Goal: Navigation & Orientation: Find specific page/section

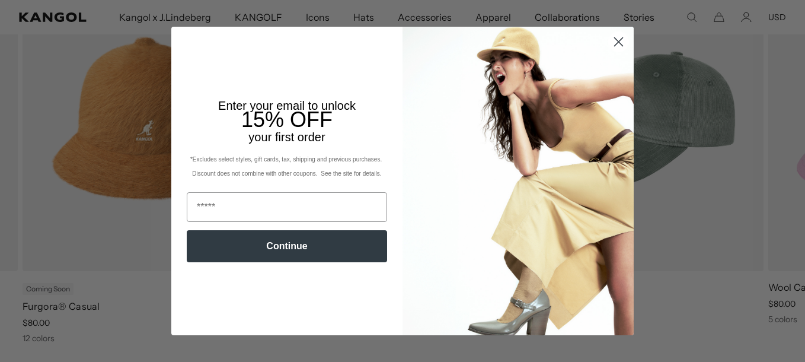
scroll to position [0, 244]
click at [616, 39] on icon "Close dialog" at bounding box center [619, 41] width 8 height 8
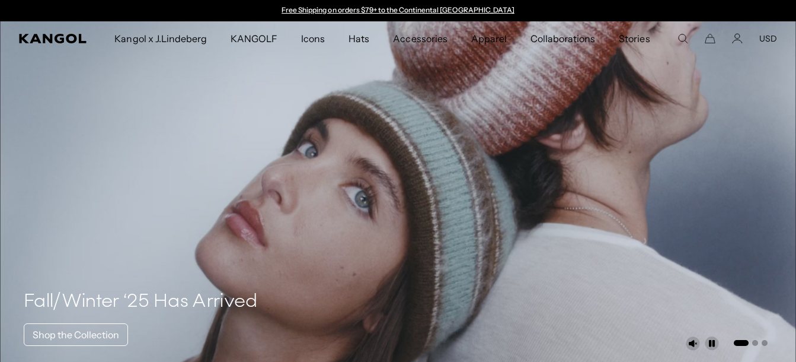
click at [769, 37] on button "USD" at bounding box center [769, 38] width 18 height 11
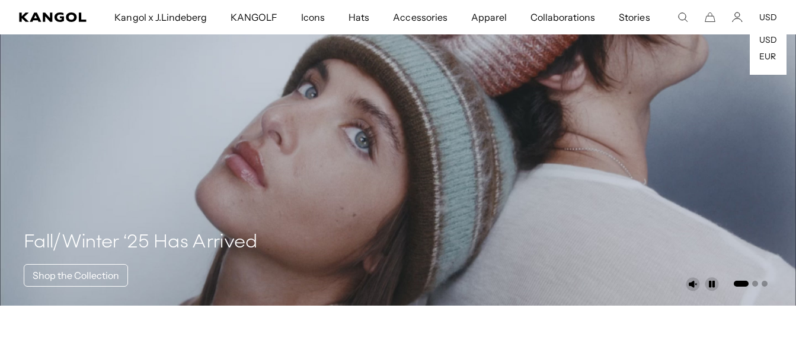
scroll to position [0, 244]
click at [774, 40] on link "USD" at bounding box center [769, 39] width 18 height 11
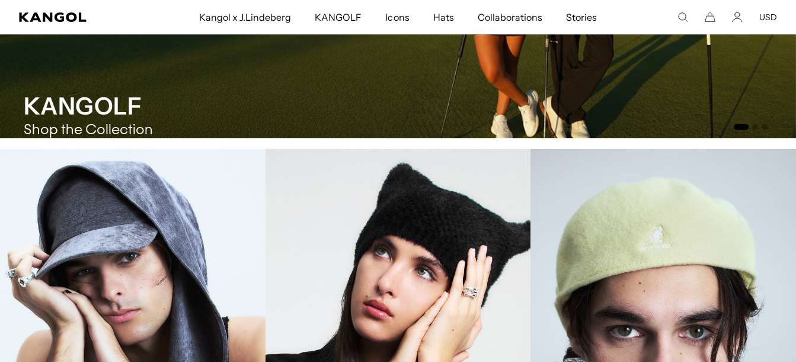
scroll to position [0, 244]
